Goal: Task Accomplishment & Management: Use online tool/utility

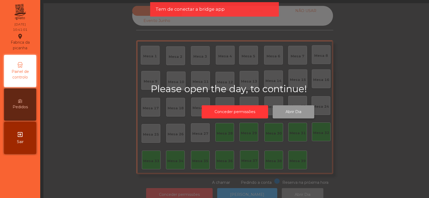
click at [285, 113] on button "Abrir Dia" at bounding box center [294, 111] width 42 height 13
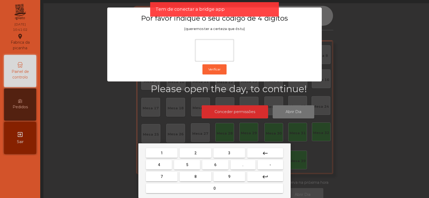
click at [200, 154] on button "2" at bounding box center [196, 153] width 32 height 10
click at [215, 164] on span "6" at bounding box center [215, 165] width 2 height 4
click at [177, 174] on button "7" at bounding box center [162, 177] width 32 height 10
click at [190, 165] on button "5" at bounding box center [187, 165] width 26 height 10
type input "****"
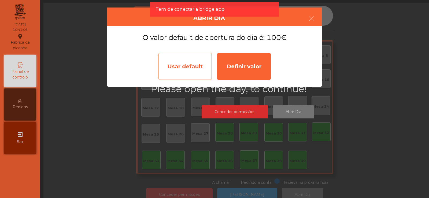
click at [197, 70] on div "Usar default" at bounding box center [185, 66] width 54 height 27
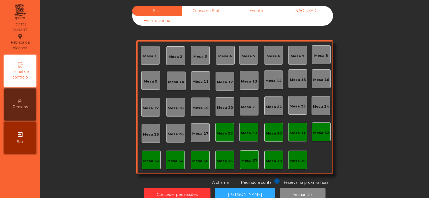
click at [253, 154] on div "Mesa 37" at bounding box center [249, 160] width 19 height 19
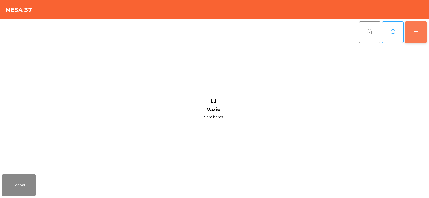
click at [413, 30] on div "add" at bounding box center [416, 31] width 6 height 6
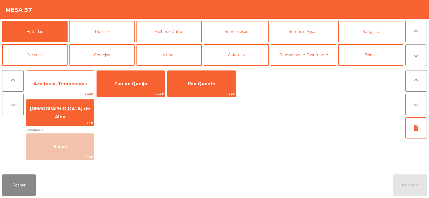
click at [61, 87] on span "Azeitonas Temperadas" at bounding box center [60, 84] width 68 height 14
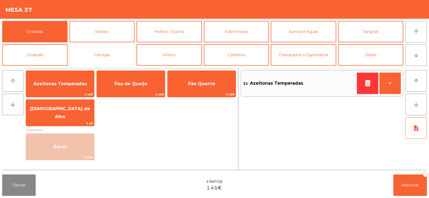
click at [97, 57] on button "Cervejas" at bounding box center [101, 54] width 65 height 21
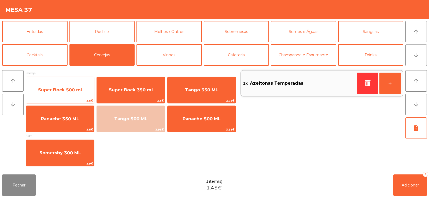
click at [71, 91] on span "Super Bock 500 ml" at bounding box center [60, 89] width 44 height 5
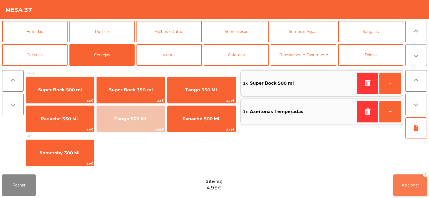
click at [409, 188] on span "Adicionar" at bounding box center [410, 185] width 17 height 5
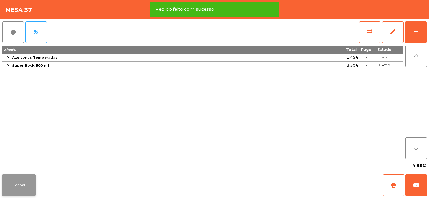
click at [33, 190] on button "Fechar" at bounding box center [19, 185] width 34 height 21
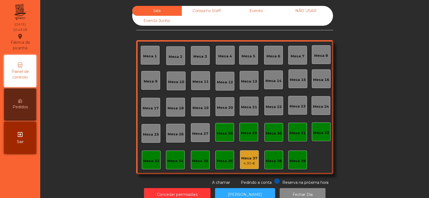
scroll to position [13, 0]
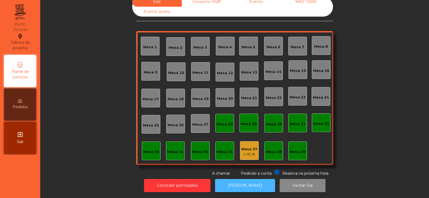
click at [243, 179] on button "[PERSON_NAME]" at bounding box center [245, 185] width 60 height 13
click at [319, 122] on div "Mesa 32" at bounding box center [321, 123] width 16 height 5
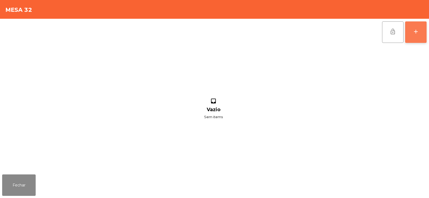
click at [416, 31] on div "add" at bounding box center [416, 31] width 6 height 6
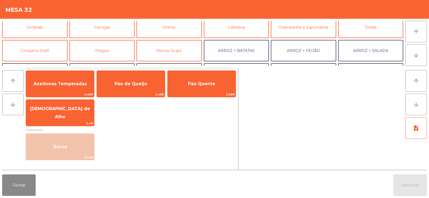
scroll to position [28, 0]
click at [53, 50] on button "Consumo Staff" at bounding box center [34, 49] width 65 height 21
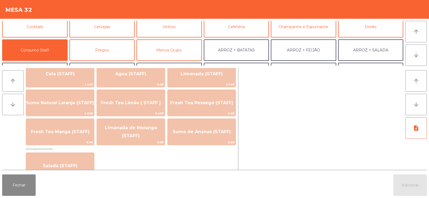
scroll to position [133, 0]
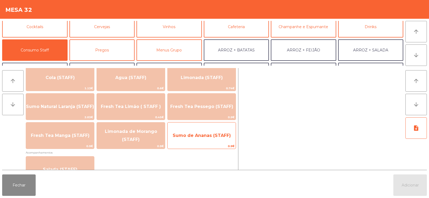
click at [186, 141] on span "Sumo de Ananas (STAFF)" at bounding box center [202, 136] width 68 height 14
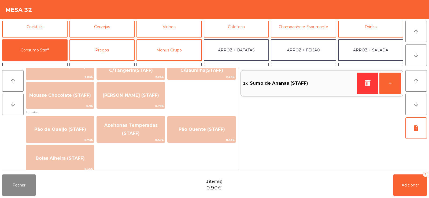
scroll to position [399, 0]
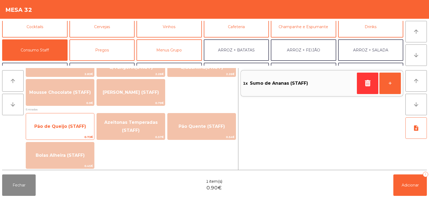
click at [84, 133] on span "Pão de Queijo (STAFF)" at bounding box center [60, 126] width 68 height 14
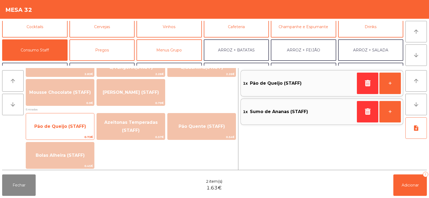
click at [85, 131] on span "Pão de Queijo (STAFF)" at bounding box center [60, 126] width 68 height 14
click at [86, 133] on span "Pão de Queijo (STAFF)" at bounding box center [60, 126] width 68 height 14
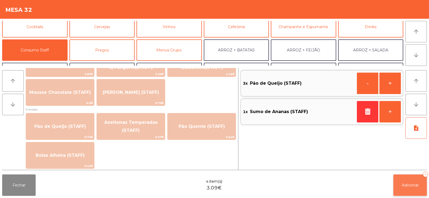
click at [408, 187] on span "Adicionar" at bounding box center [410, 185] width 17 height 5
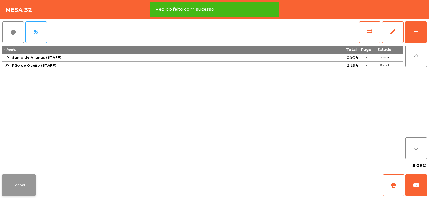
click at [25, 186] on button "Fechar" at bounding box center [19, 185] width 34 height 21
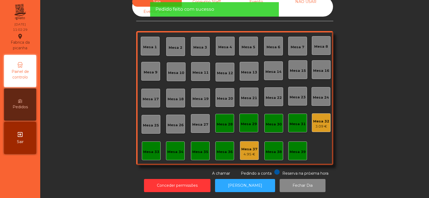
scroll to position [0, 0]
